Goal: Information Seeking & Learning: Learn about a topic

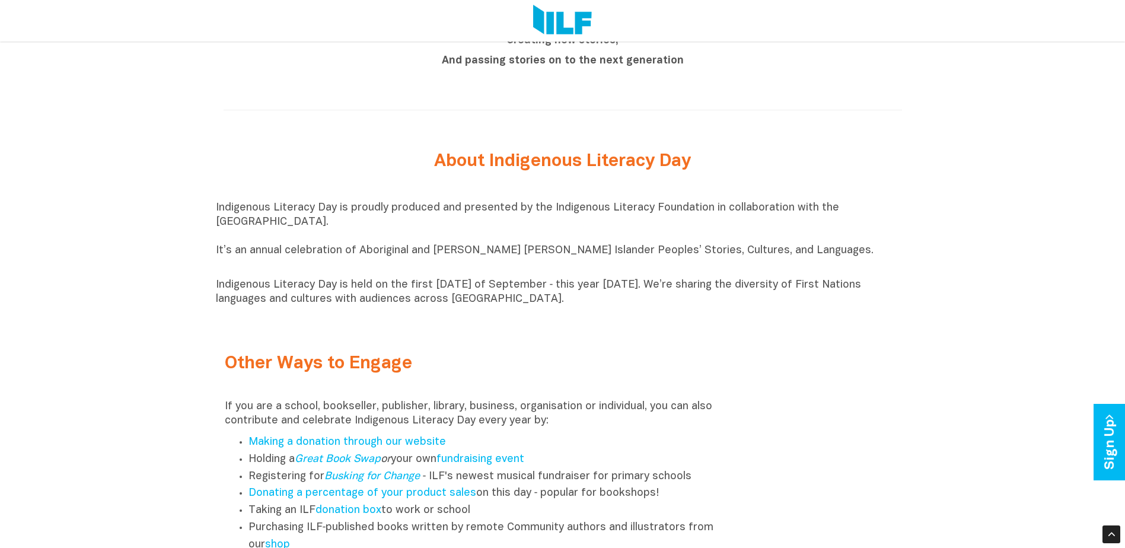
scroll to position [1245, 0]
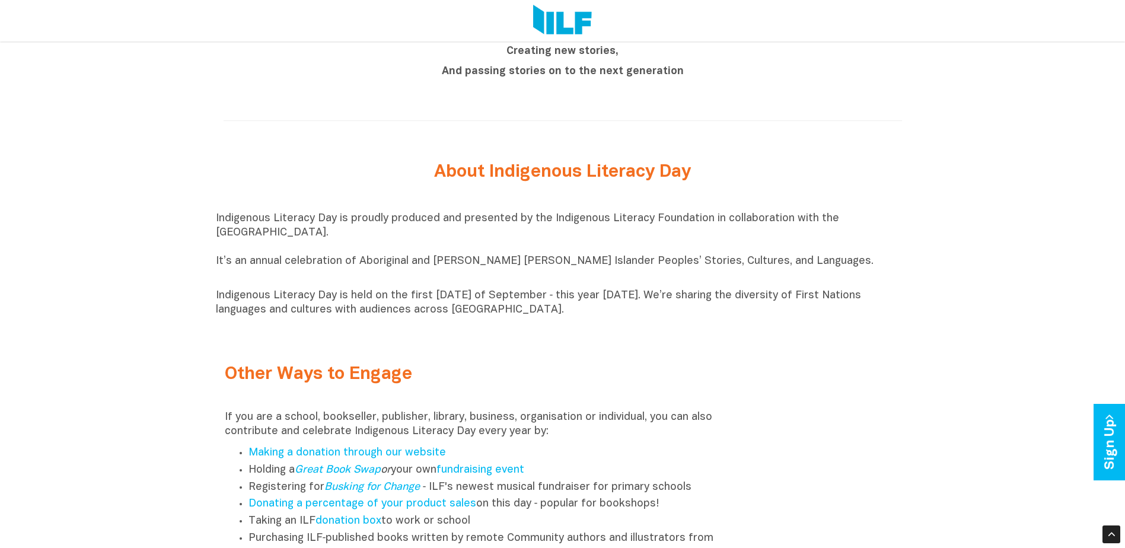
click at [403, 181] on h2 "About Indigenous Literacy Day" at bounding box center [562, 172] width 445 height 20
click at [425, 174] on h2 "About Indigenous Literacy Day" at bounding box center [562, 172] width 445 height 20
drag, startPoint x: 425, startPoint y: 174, endPoint x: 419, endPoint y: 177, distance: 7.2
click at [419, 177] on h2 "About Indigenous Literacy Day" at bounding box center [562, 172] width 445 height 20
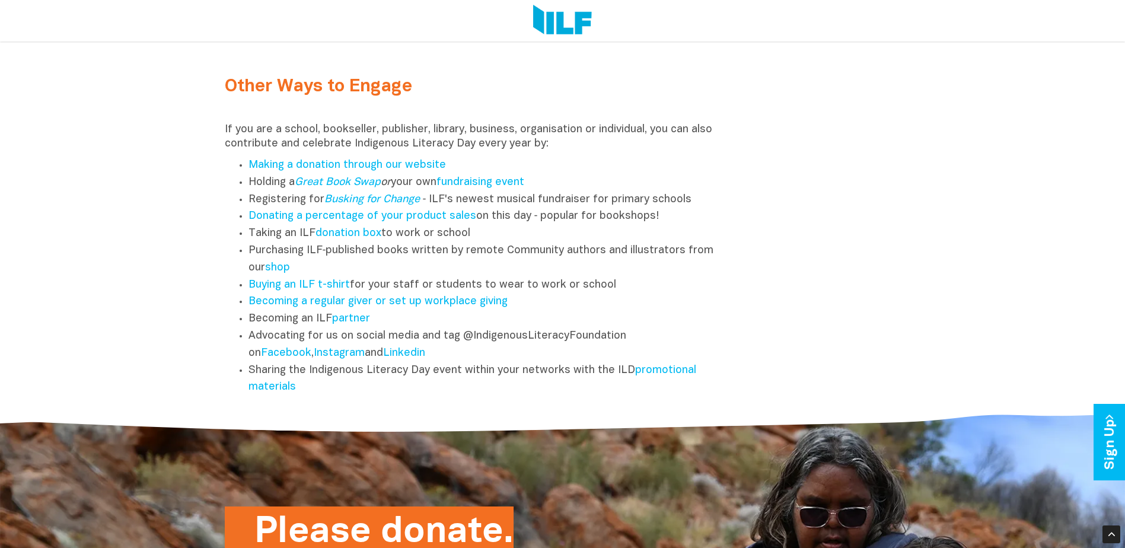
scroll to position [1410, 0]
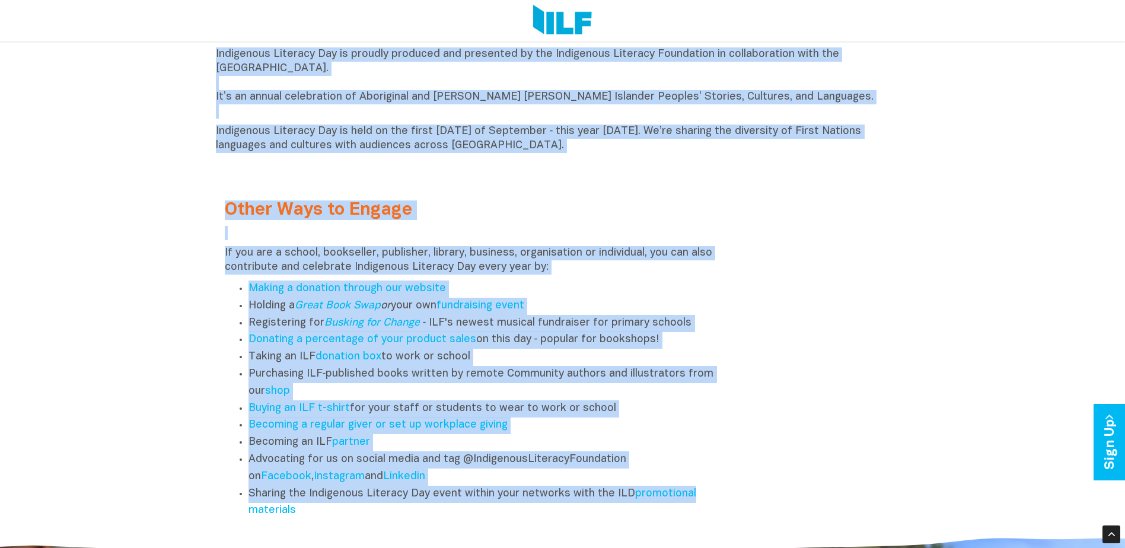
drag, startPoint x: 419, startPoint y: 177, endPoint x: 835, endPoint y: 504, distance: 529.2
click at [835, 504] on div "Other Ways to Engage If you are a school, bookseller, publisher, library, busin…" at bounding box center [563, 351] width 694 height 349
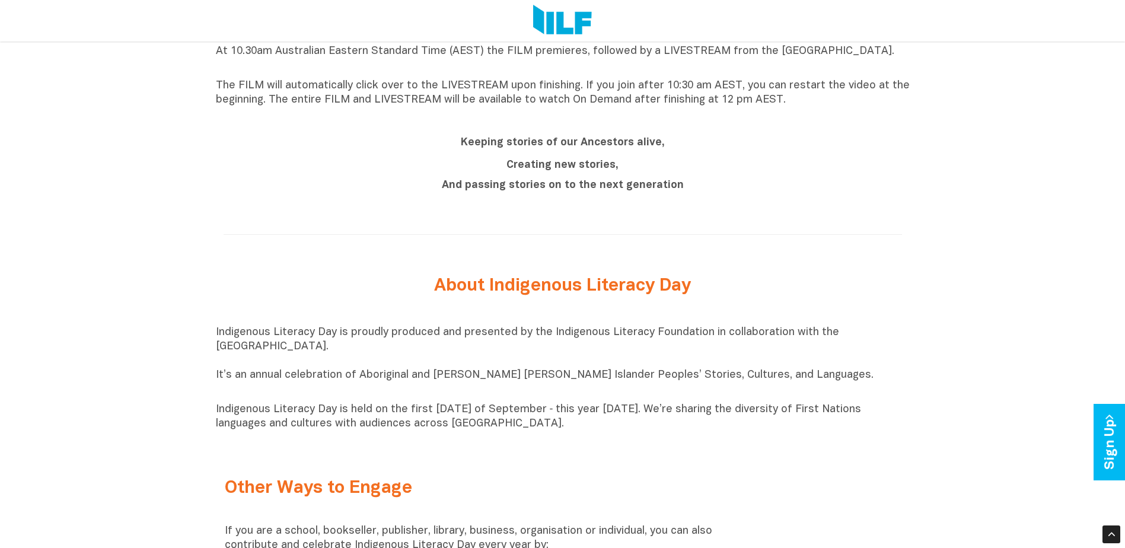
scroll to position [1136, 0]
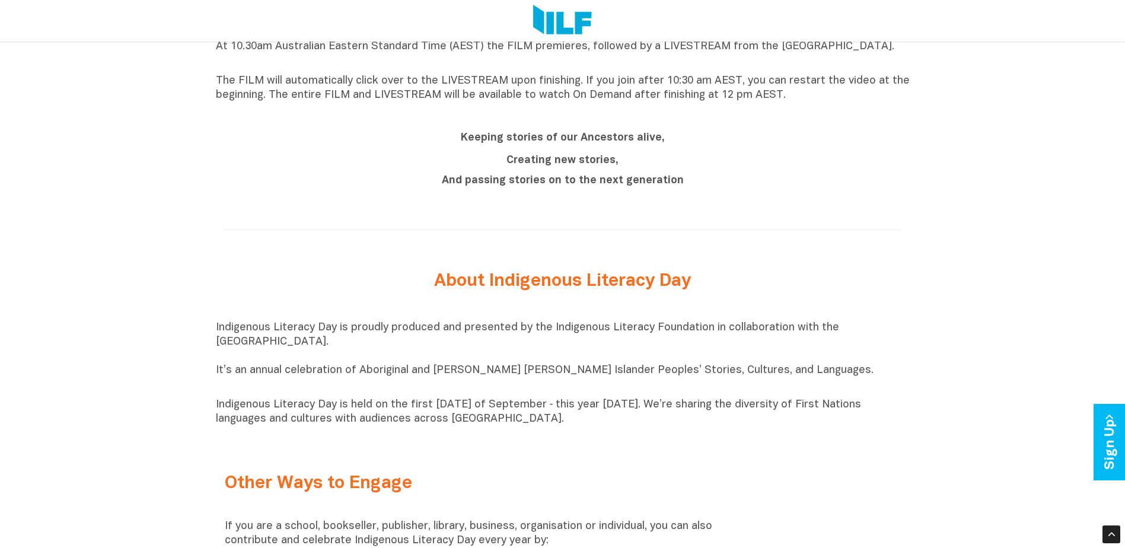
drag, startPoint x: 320, startPoint y: 517, endPoint x: 300, endPoint y: 293, distance: 224.4
click at [300, 293] on div "Indigenous Literacy Day 2025 Indigenous Literacy Day 2025 will be held [DATE][D…" at bounding box center [562, 94] width 1125 height 1428
copy div "About Indigenous Literacy Day Indigenous Literacy Day is proudly produced and p…"
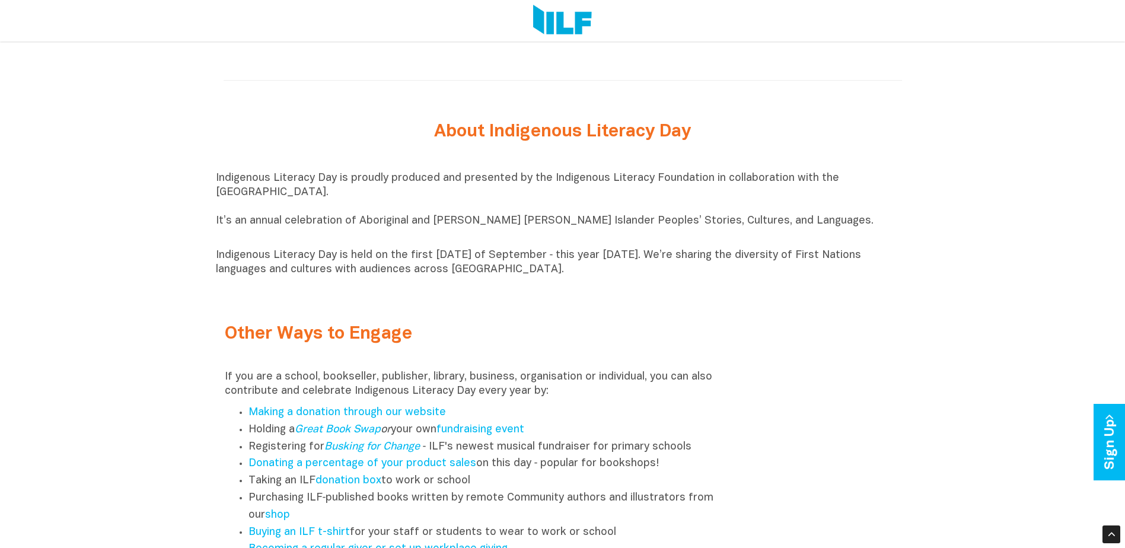
scroll to position [1423, 0]
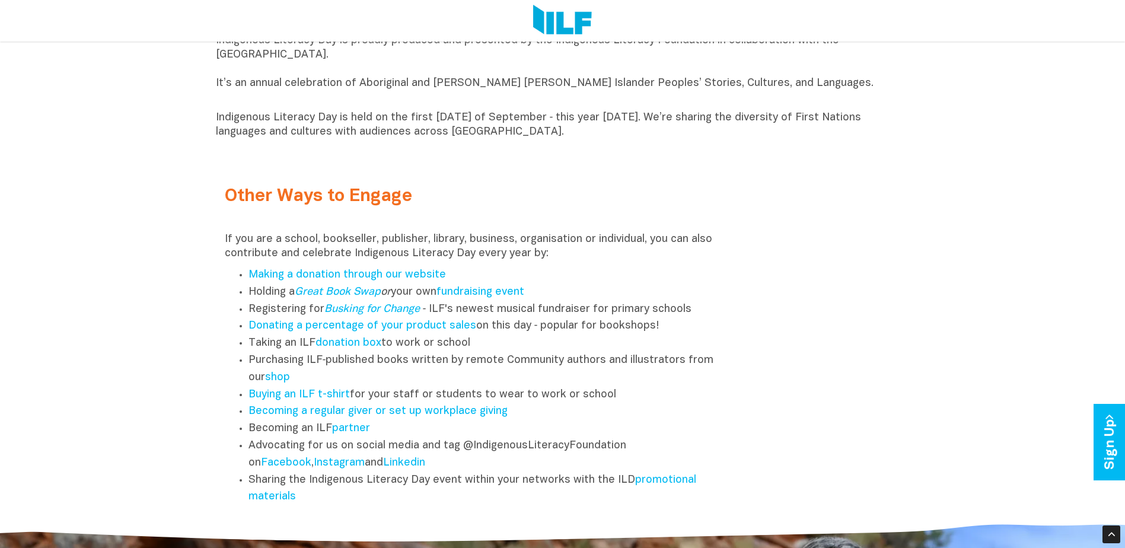
click at [399, 161] on div "Other Ways to Engage If you are a school, bookseller, publisher, library, busin…" at bounding box center [563, 337] width 694 height 366
click at [651, 482] on link "promotional materials" at bounding box center [472, 488] width 448 height 27
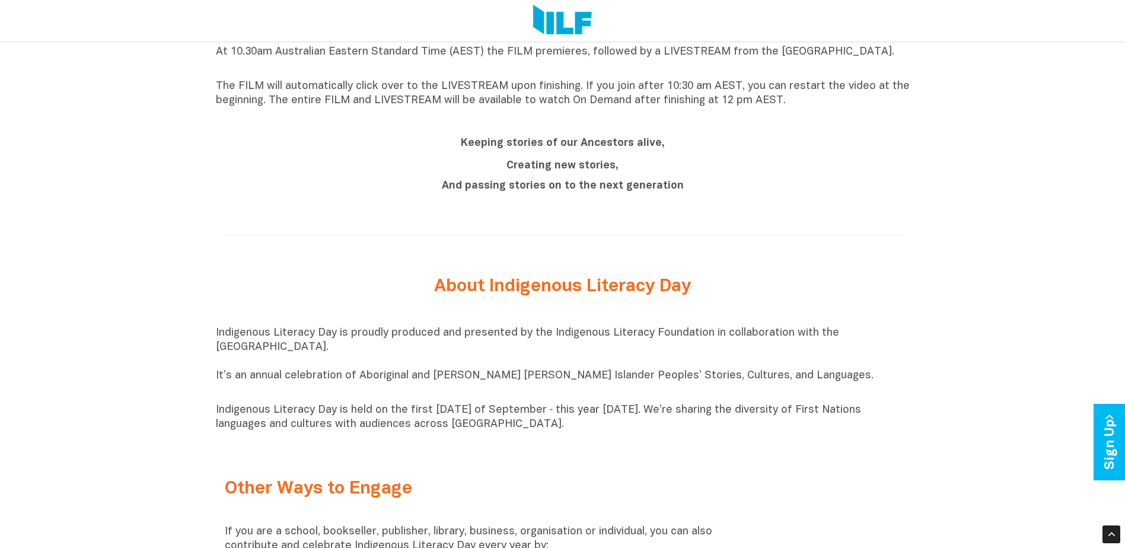
scroll to position [1127, 0]
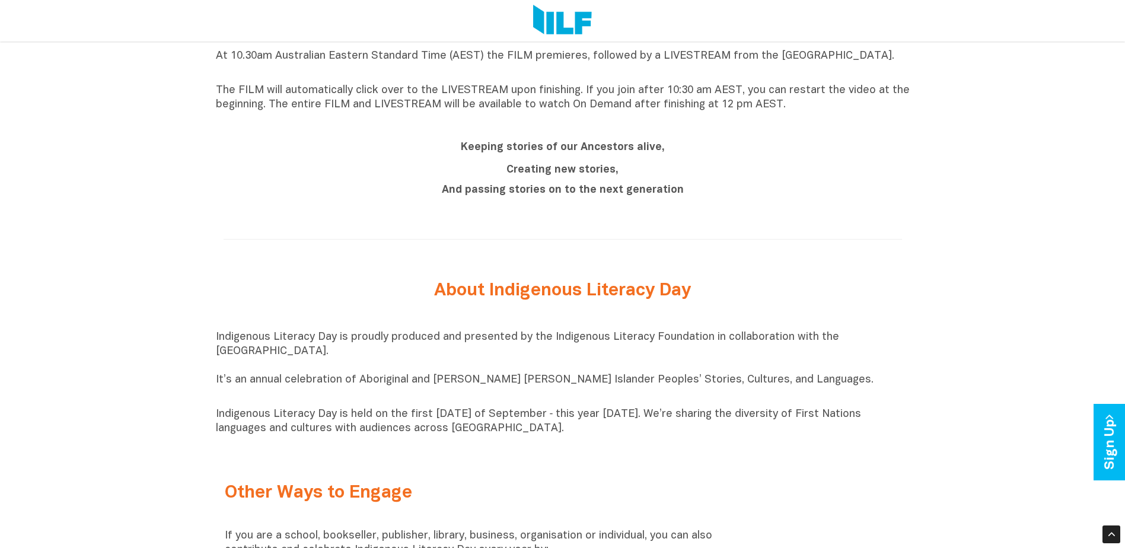
click at [631, 416] on p "Indigenous Literacy Day is held on the first [DATE] of September ‑ this year [D…" at bounding box center [563, 421] width 694 height 28
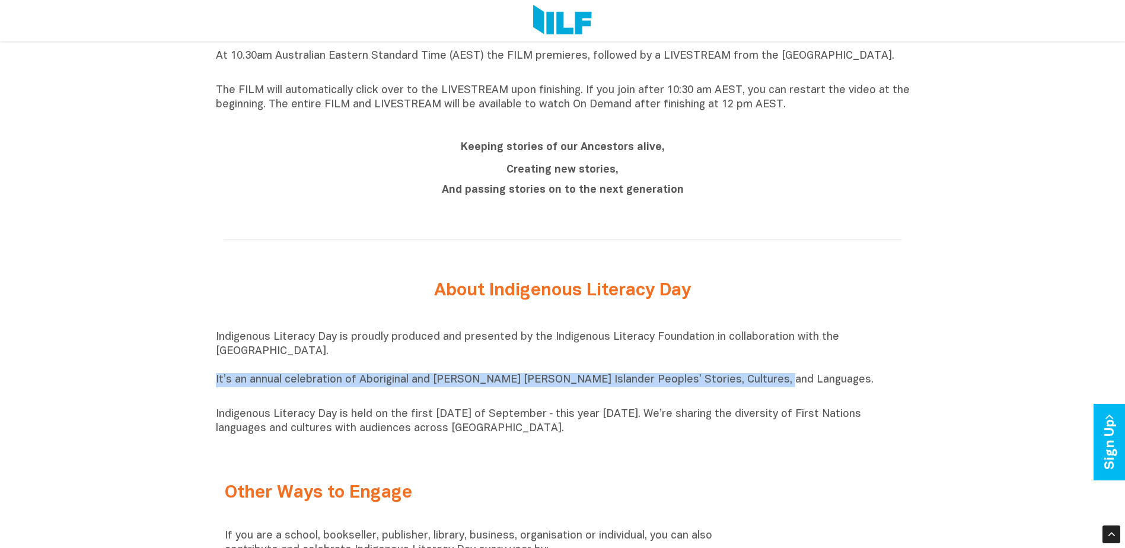
drag, startPoint x: 216, startPoint y: 381, endPoint x: 767, endPoint y: 381, distance: 550.9
click at [767, 381] on p "Indigenous Literacy Day is proudly produced and presented by the Indigenous Lit…" at bounding box center [563, 365] width 694 height 71
copy p "It’s an annual celebration of Aboriginal and [PERSON_NAME] [PERSON_NAME] Island…"
drag, startPoint x: 770, startPoint y: 422, endPoint x: 839, endPoint y: 444, distance: 71.6
click at [839, 442] on div "Indigenous Literacy Day is proudly produced and presented by the Indigenous Lit…" at bounding box center [563, 382] width 694 height 117
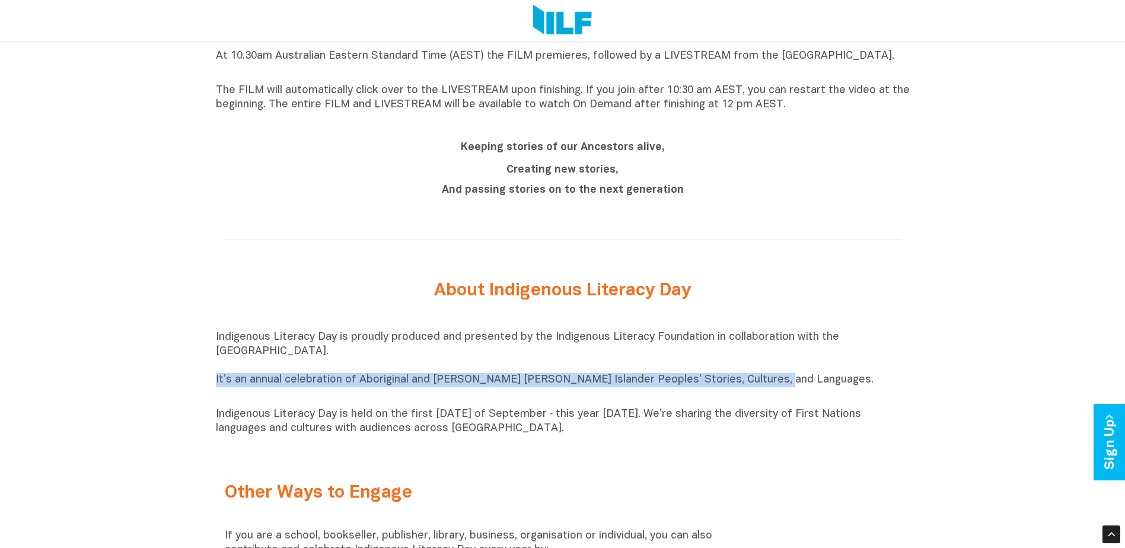
copy p "sharing the diversity of First Nations languages and cultures with audiences ac…"
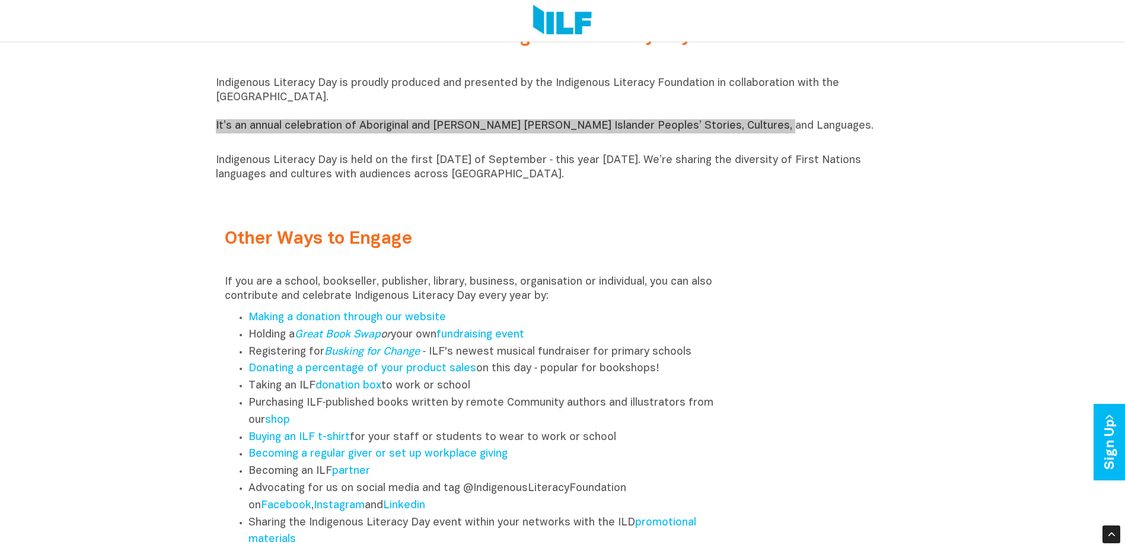
scroll to position [1483, 0]
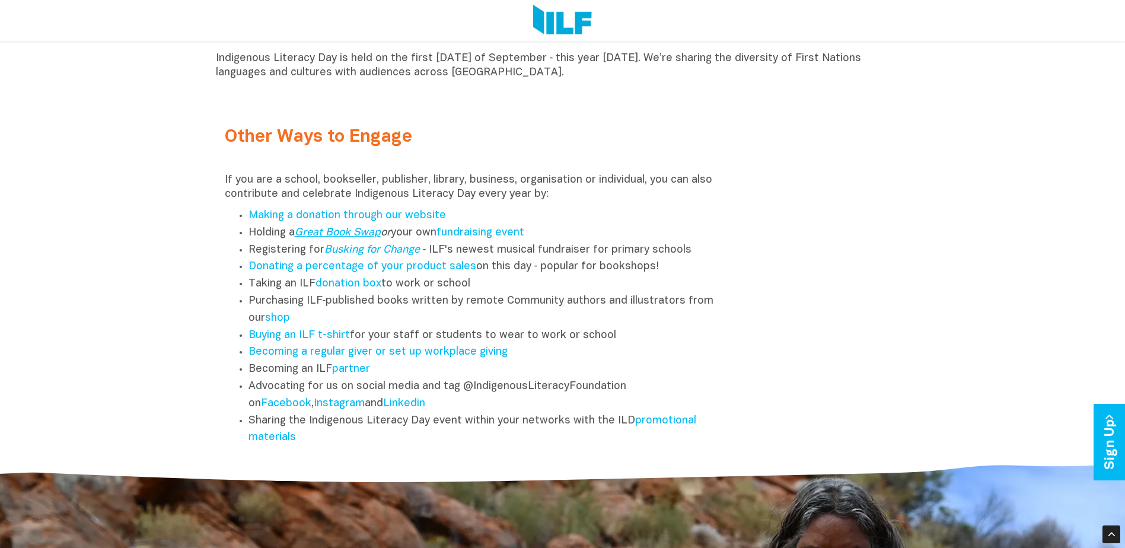
click at [350, 238] on link "Great Book Swap" at bounding box center [338, 233] width 86 height 10
click at [278, 441] on link "promotional materials" at bounding box center [472, 429] width 448 height 27
